Goal: Communication & Community: Answer question/provide support

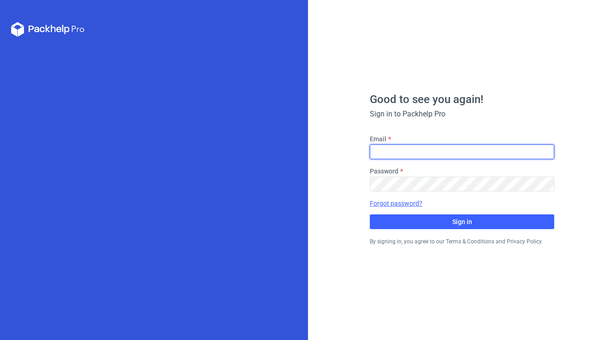
type input "[PERSON_NAME][EMAIL_ADDRESS][DOMAIN_NAME]"
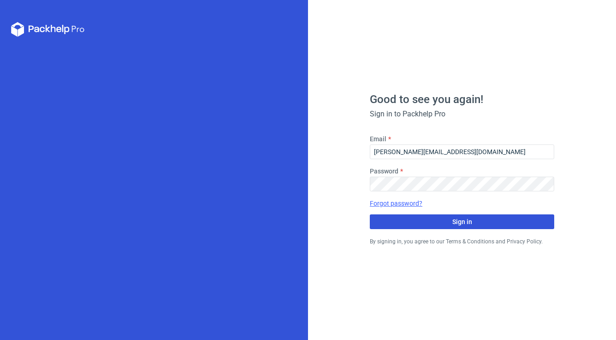
click at [455, 223] on span "Sign in" at bounding box center [462, 222] width 20 height 6
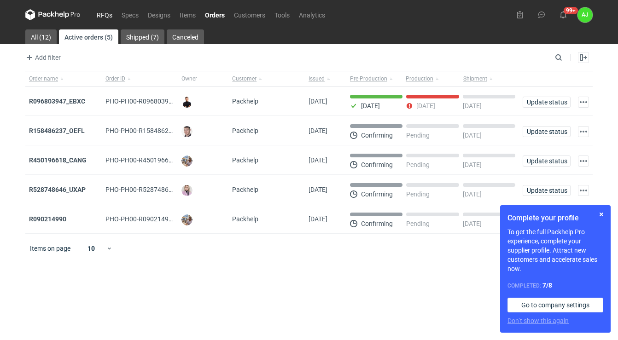
click at [107, 16] on link "RFQs" at bounding box center [104, 14] width 25 height 11
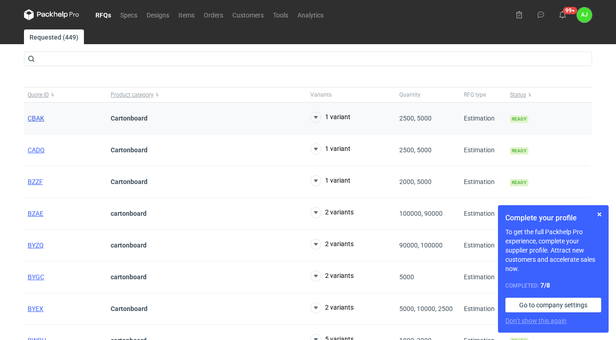
click at [33, 115] on span "CBAK" at bounding box center [36, 118] width 17 height 7
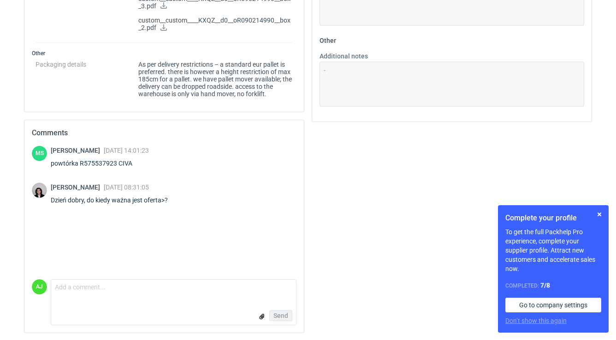
scroll to position [587, 0]
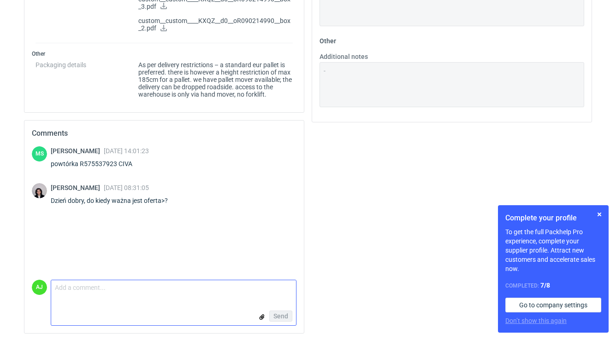
click at [94, 286] on textarea "Comment message" at bounding box center [173, 290] width 245 height 19
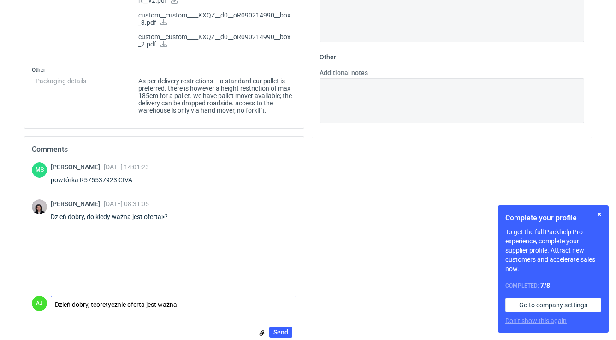
scroll to position [573, 0]
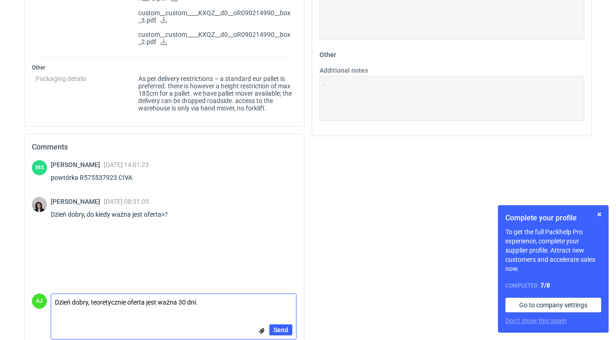
click at [126, 301] on textarea "Dzień dobry, teoretycznie oferta jest ważna 30 dni." at bounding box center [173, 303] width 245 height 19
click at [171, 302] on textarea "Dzień dobry, oferta jest ważna 30 dni." at bounding box center [173, 303] width 245 height 19
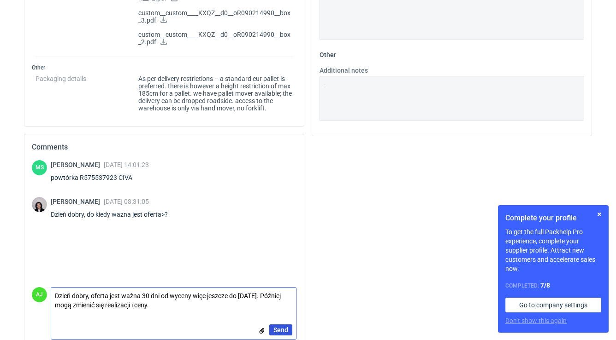
type textarea "Dzień dobry, oferta jest ważna 30 dni od wyceny więc jeszcze do [DATE]. Później…"
click at [274, 325] on button "Send" at bounding box center [280, 330] width 23 height 11
